Goal: Transaction & Acquisition: Obtain resource

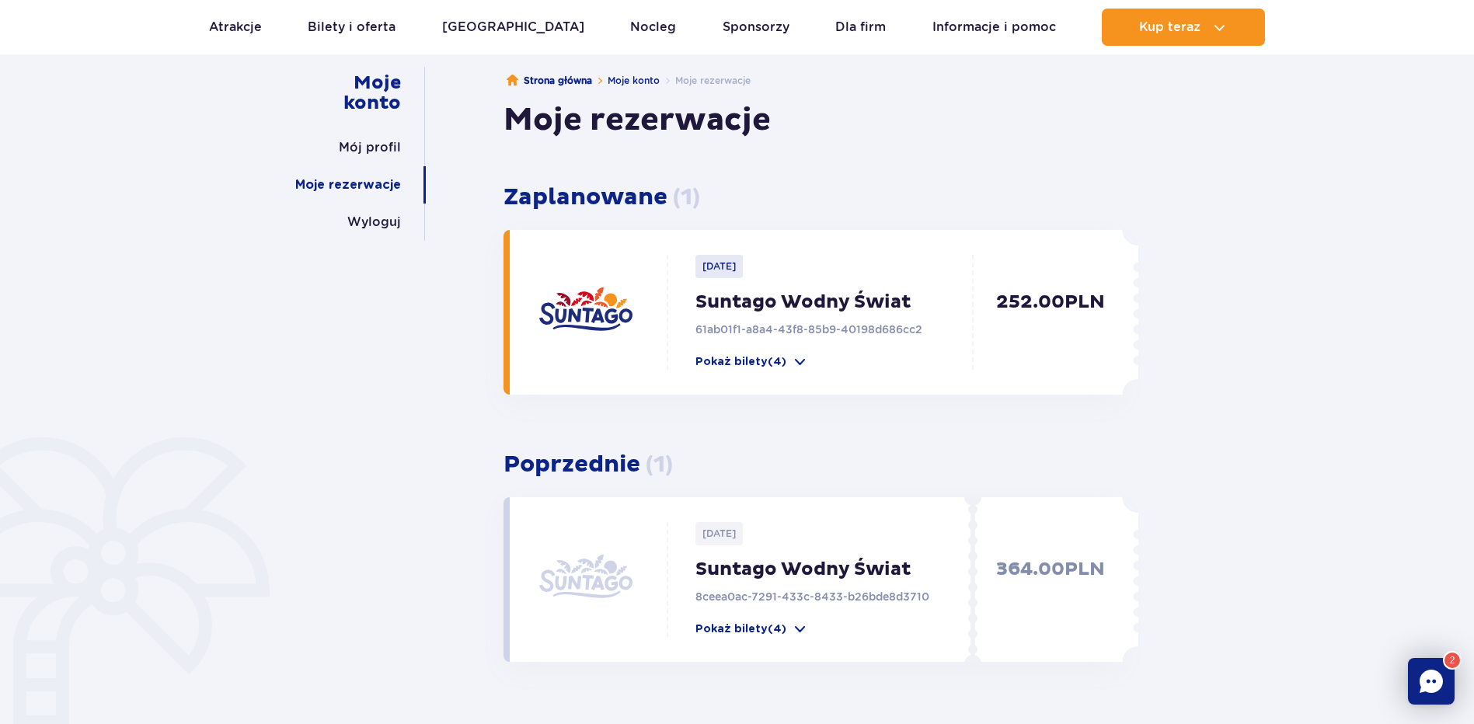
click at [1289, 228] on div "Moje konto Mój profil Moje rezerwacje Wyloguj Strona główna Moje konto Moje rez…" at bounding box center [737, 403] width 1474 height 768
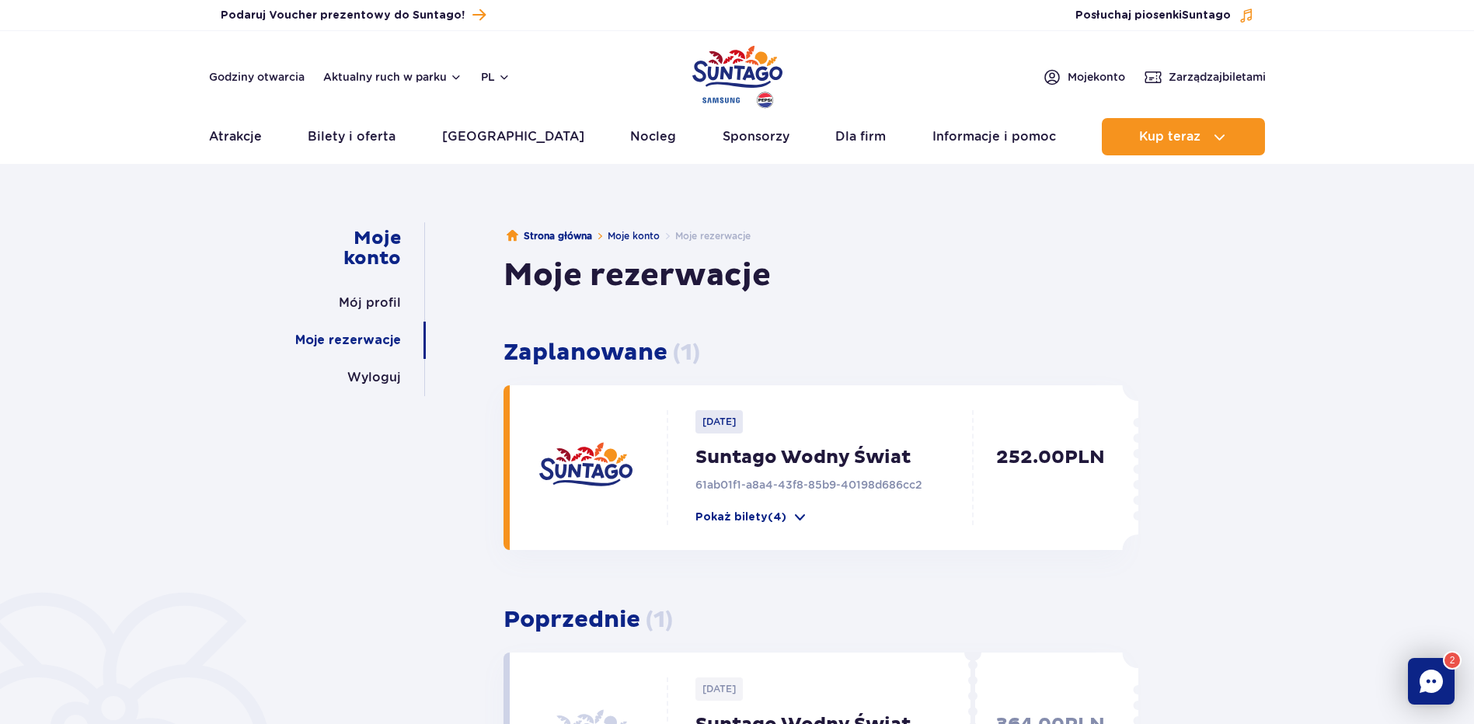
click at [1034, 290] on div "Moje rezerwacje" at bounding box center [821, 275] width 635 height 39
click at [1090, 76] on span "Moje konto" at bounding box center [1097, 77] width 58 height 16
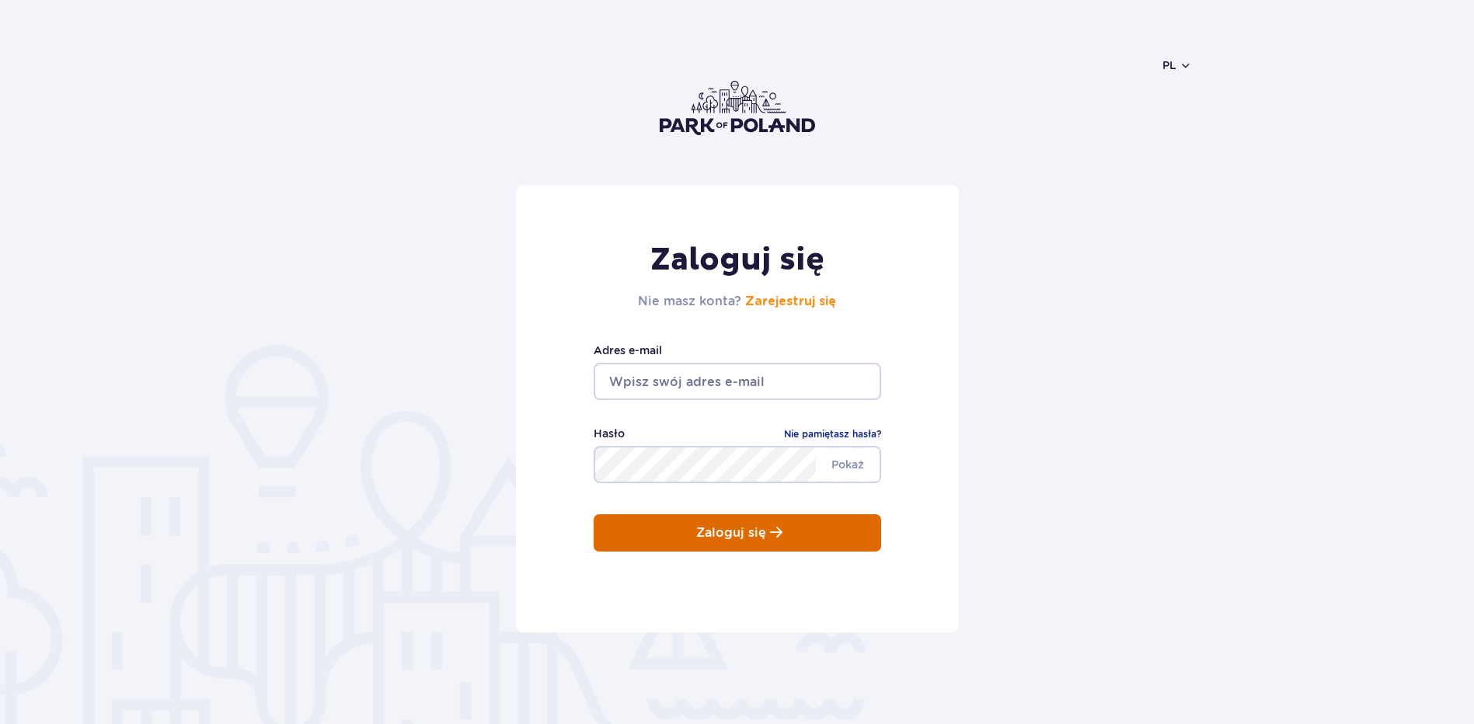
type input "anita.misiowiec@polsl.pl"
click at [699, 527] on p "Zaloguj się" at bounding box center [731, 533] width 70 height 14
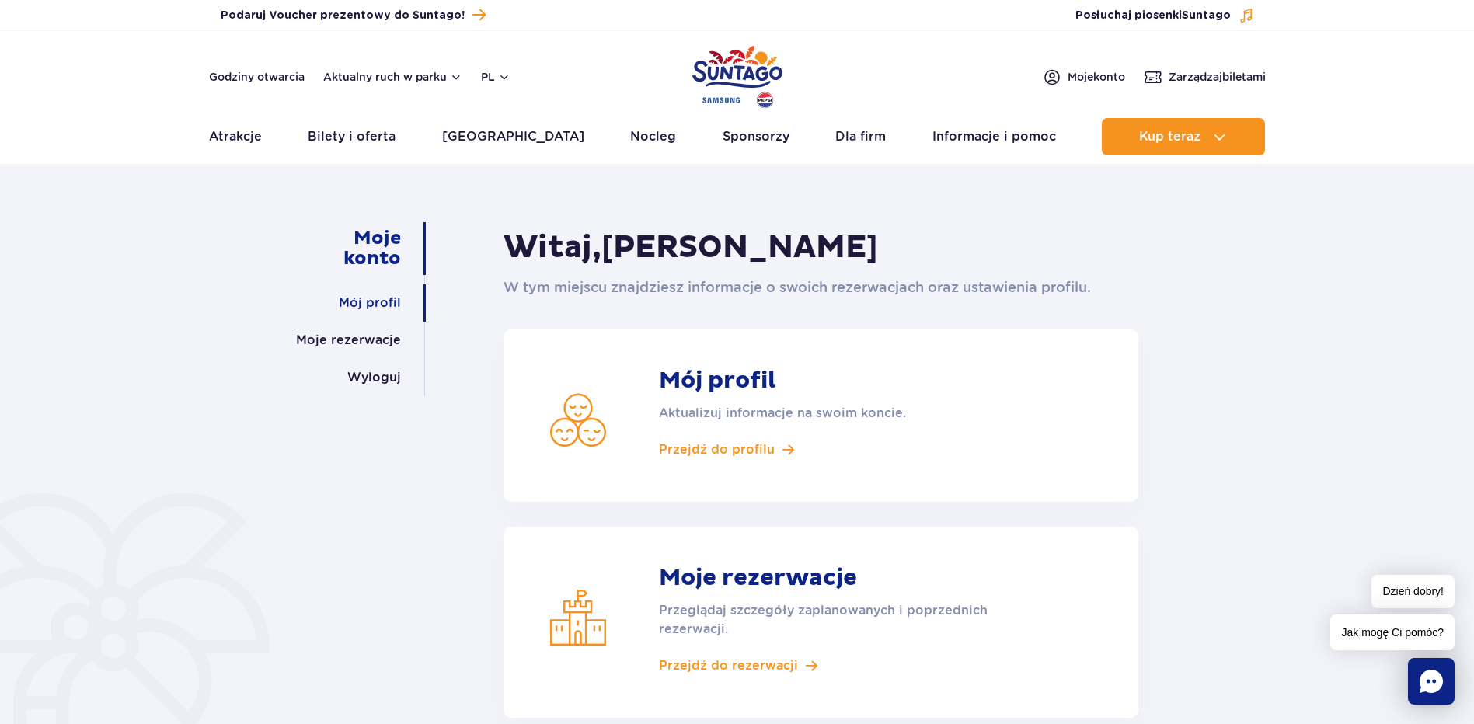
click at [368, 297] on link "Mój profil" at bounding box center [370, 302] width 62 height 37
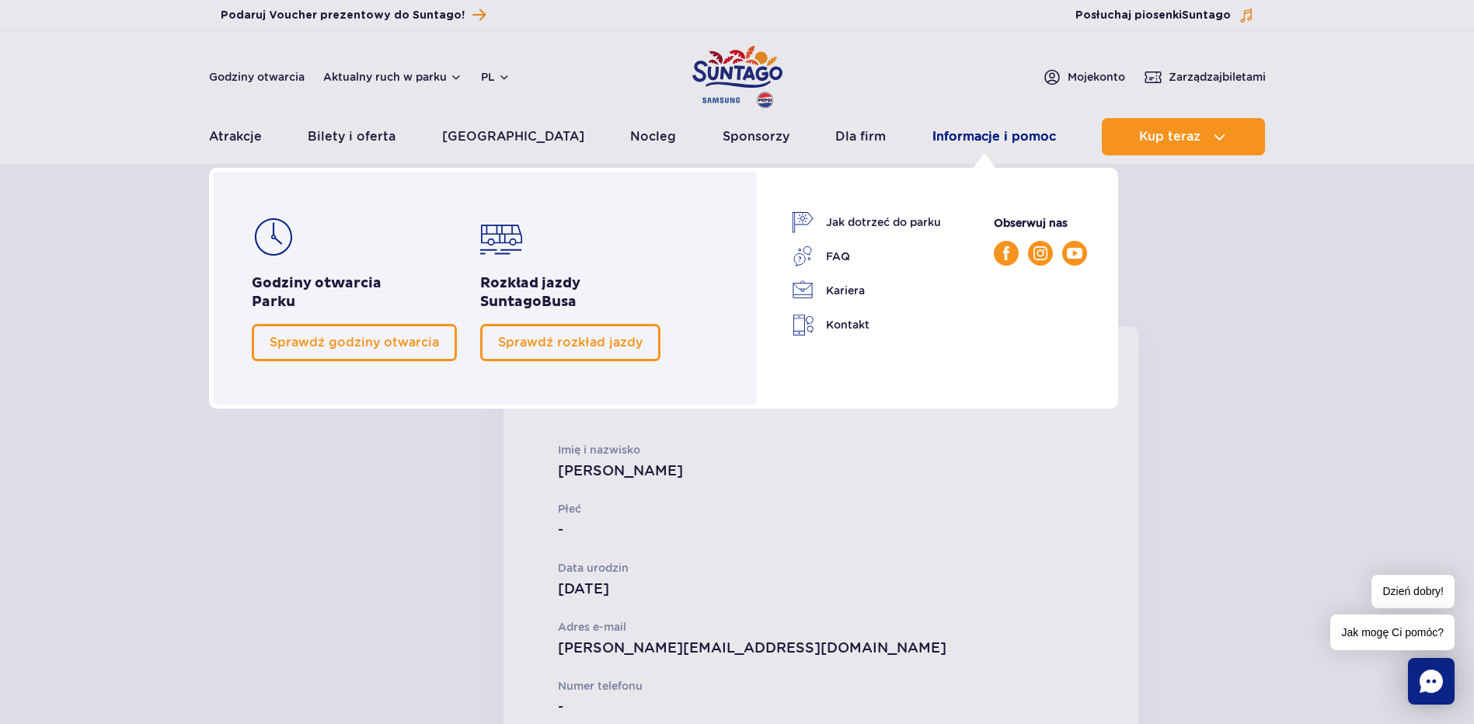
click at [985, 138] on link "Informacje i pomoc" at bounding box center [995, 136] width 124 height 37
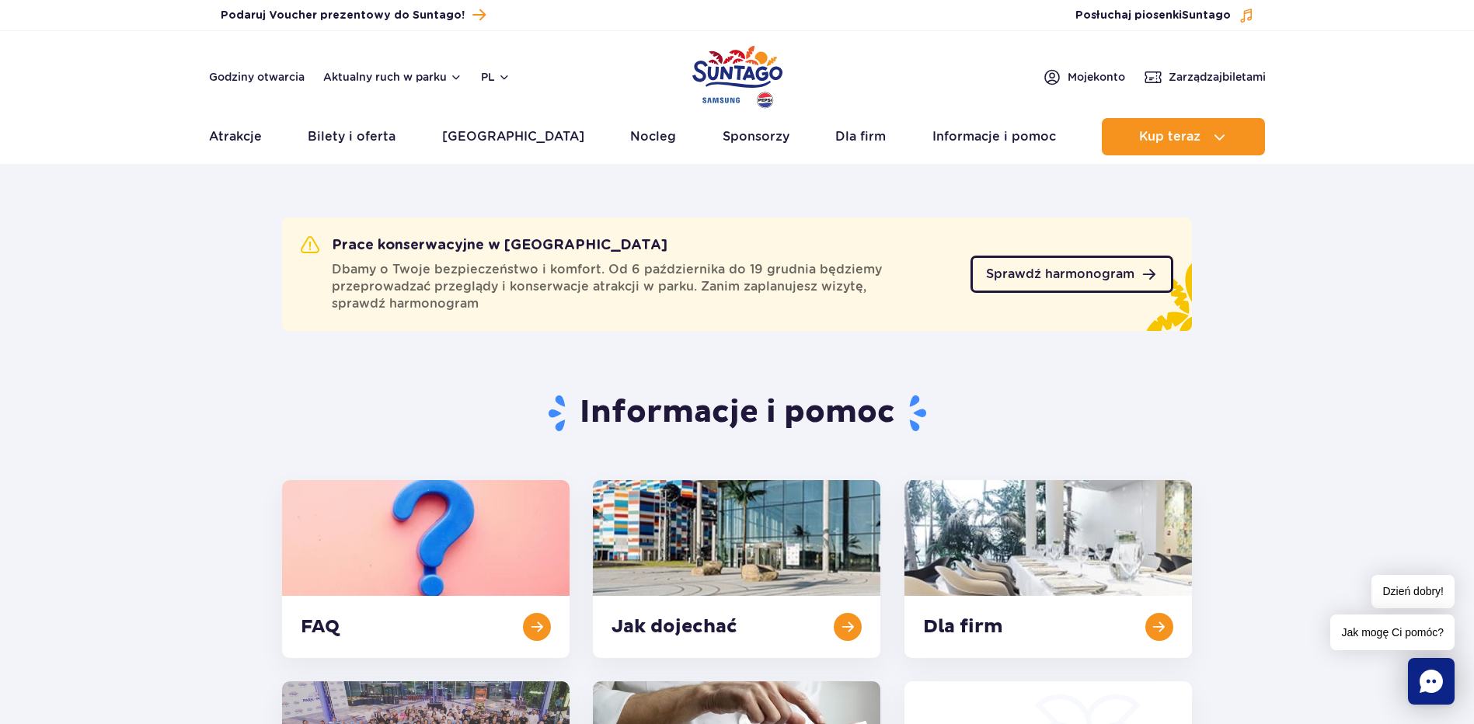
click at [1062, 266] on link "Sprawdź harmonogram" at bounding box center [1072, 274] width 203 height 37
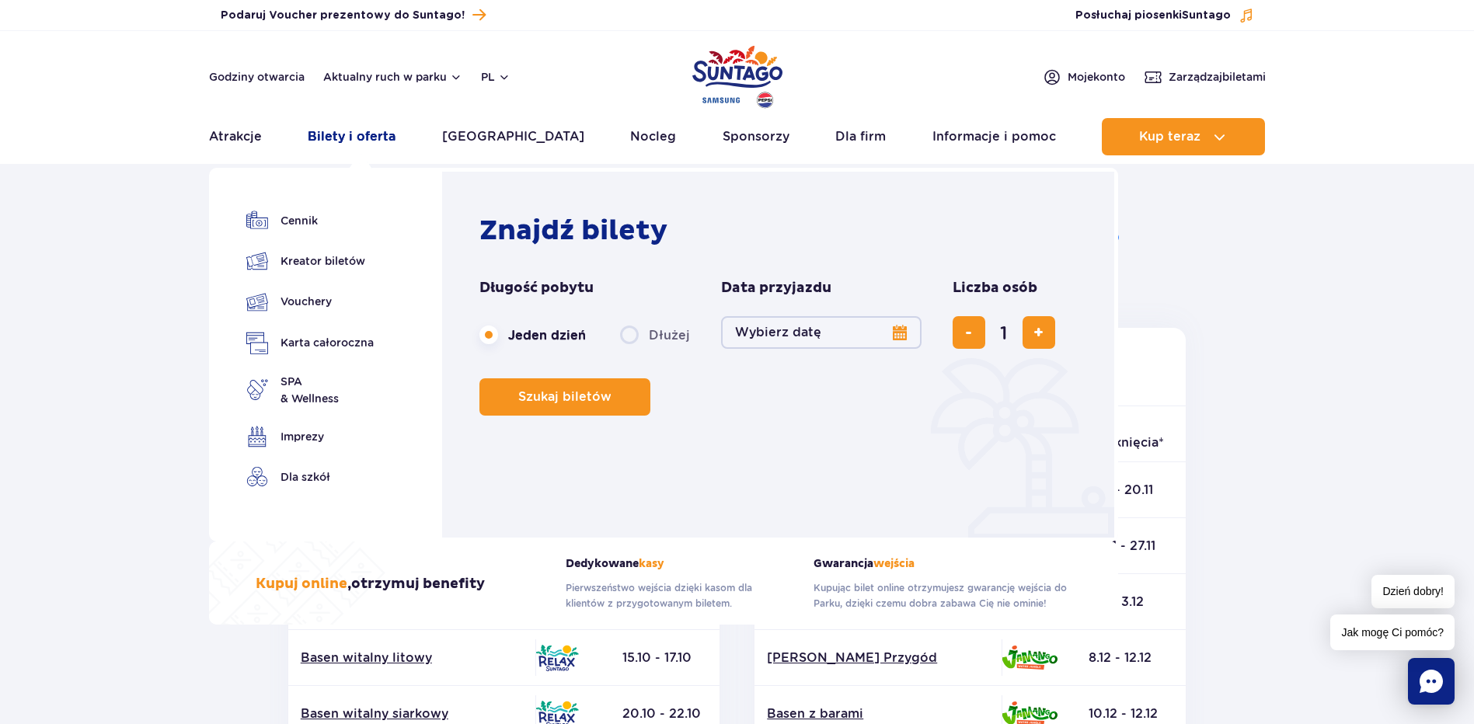
click at [360, 133] on link "Bilety i oferta" at bounding box center [352, 136] width 88 height 37
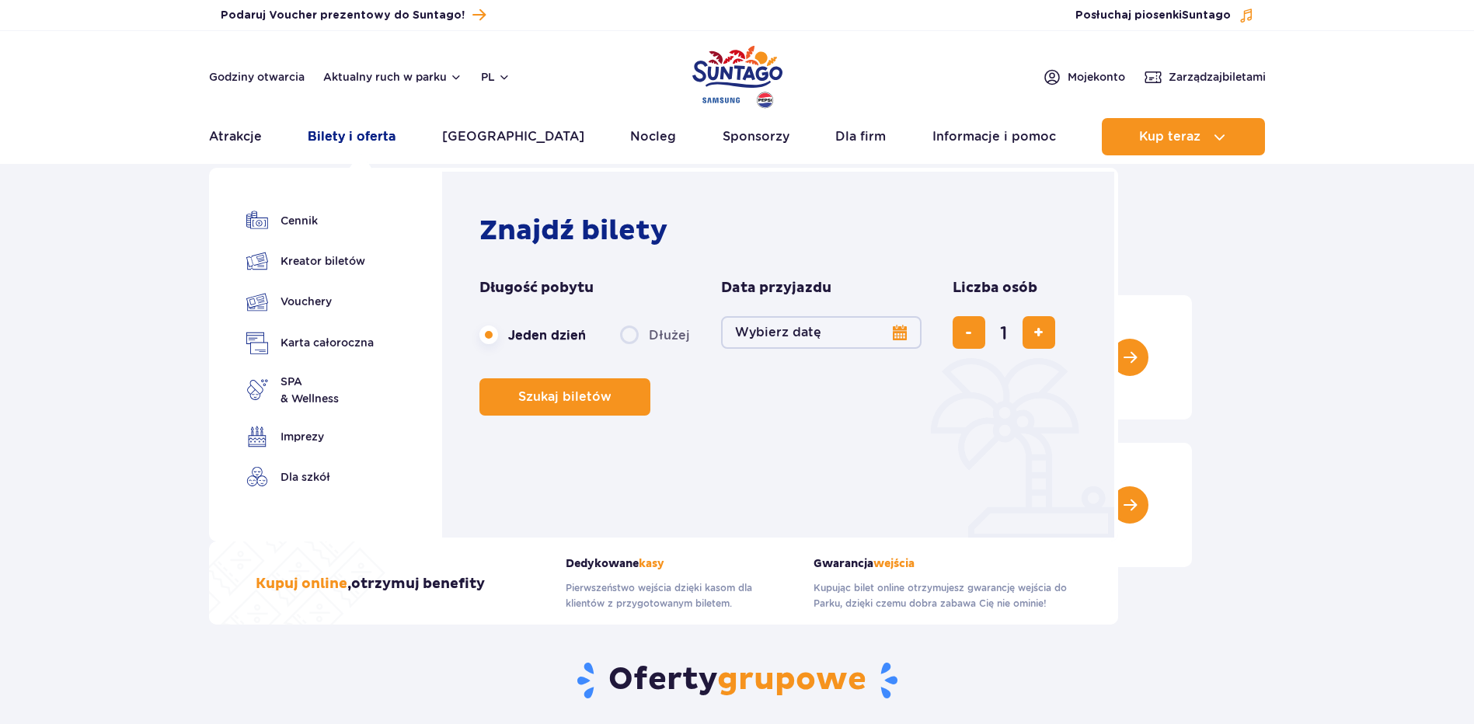
click at [363, 135] on link "Bilety i oferta" at bounding box center [352, 136] width 88 height 37
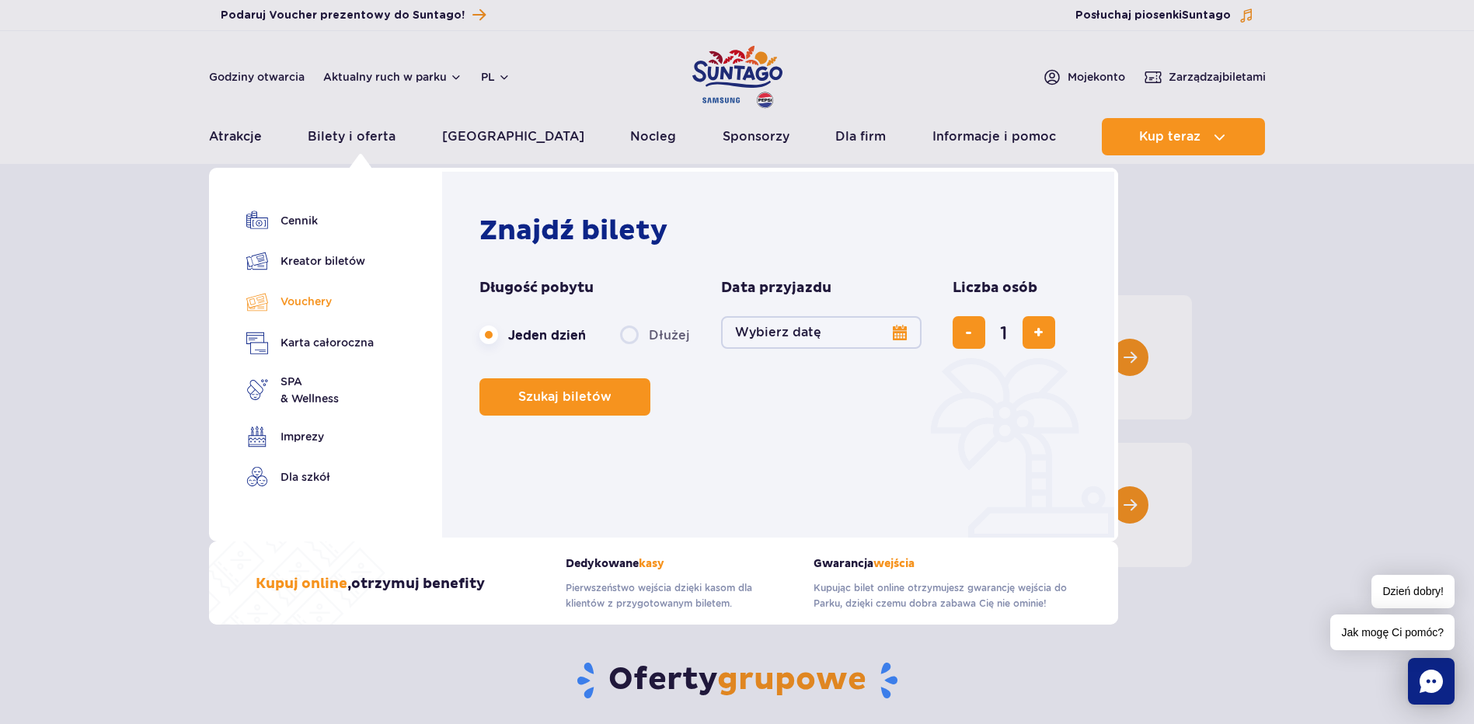
click at [305, 297] on link "Vouchery" at bounding box center [309, 302] width 127 height 23
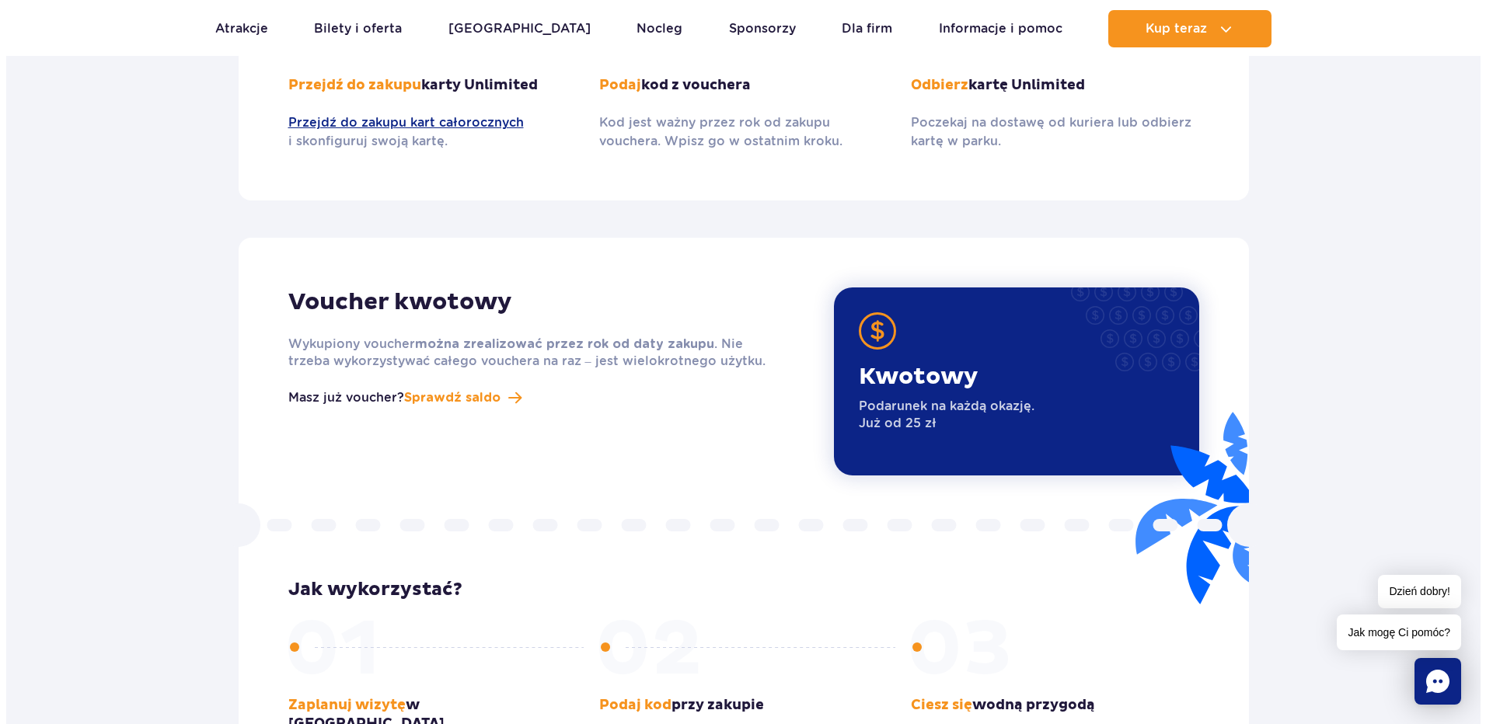
scroll to position [1865, 0]
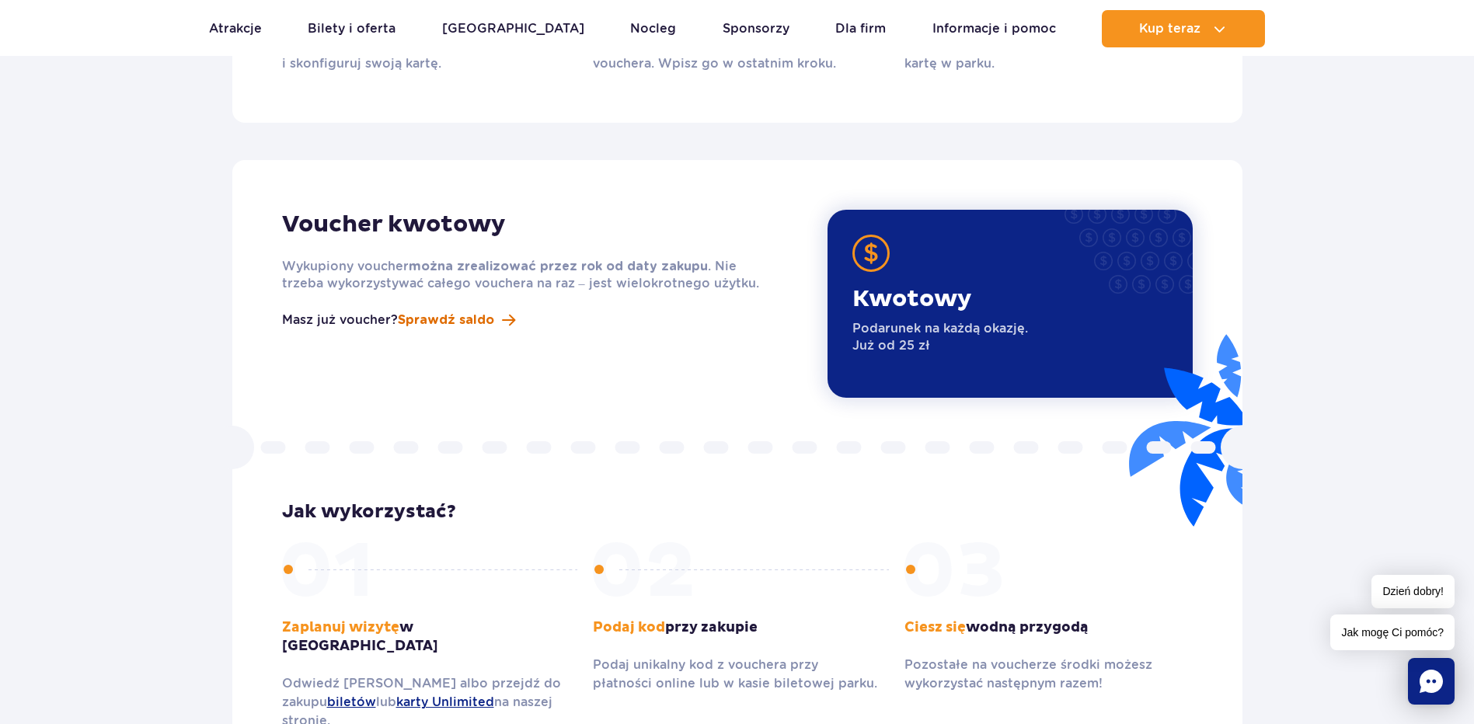
click at [452, 311] on span "Sprawdź saldo" at bounding box center [446, 320] width 96 height 19
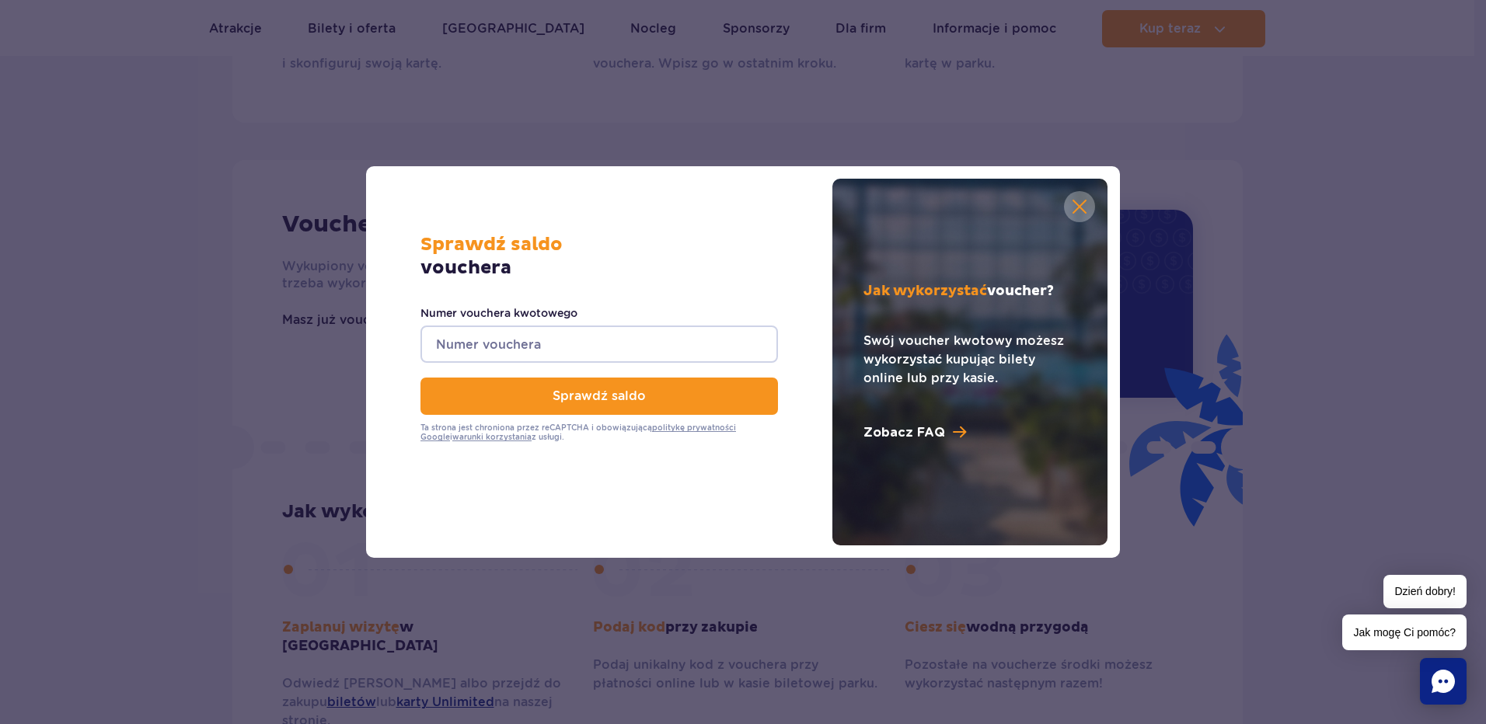
click at [511, 350] on input "Numer vouchera kwotowego" at bounding box center [598, 344] width 357 height 37
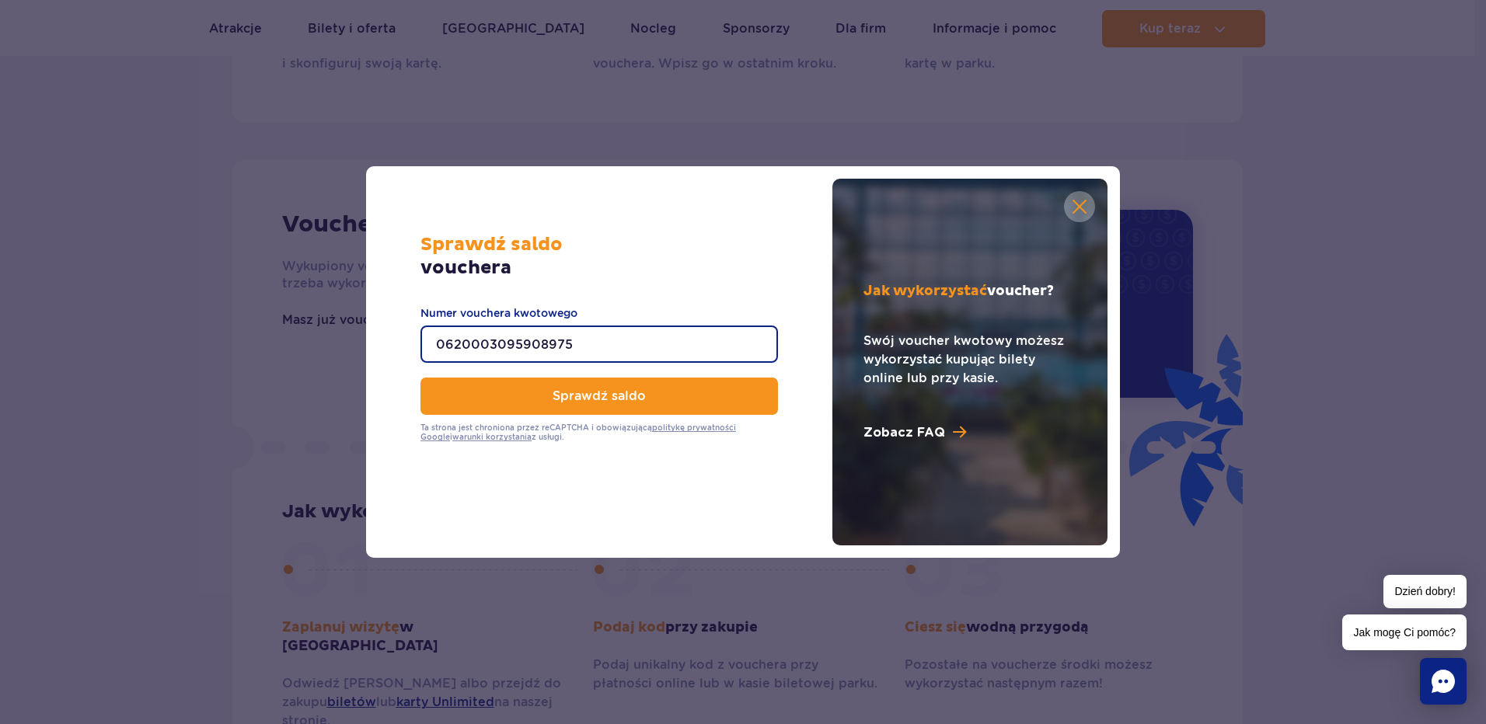
type input "0620003095908975"
click at [420, 378] on button "Sprawdź saldo" at bounding box center [598, 396] width 357 height 37
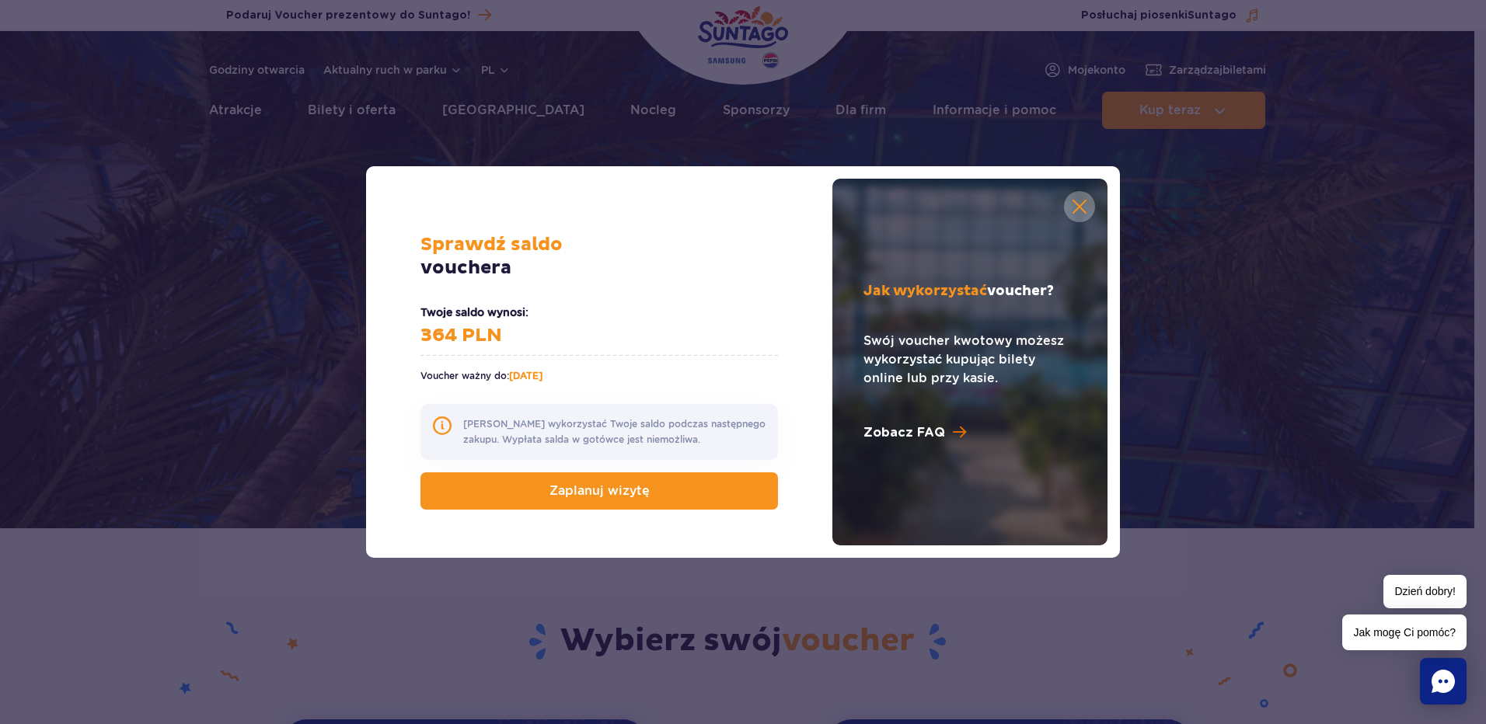
click at [957, 431] on span at bounding box center [959, 432] width 13 height 15
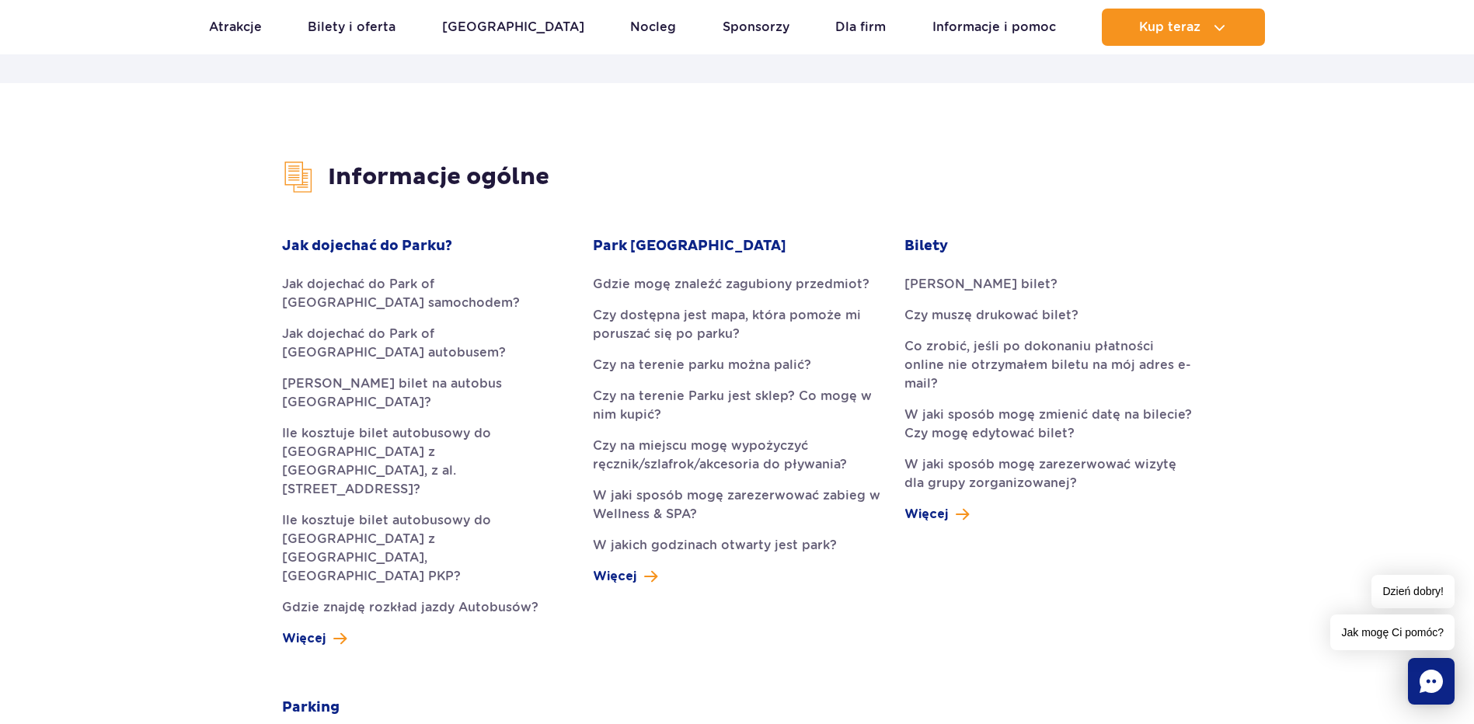
scroll to position [389, 0]
